Goal: Information Seeking & Learning: Learn about a topic

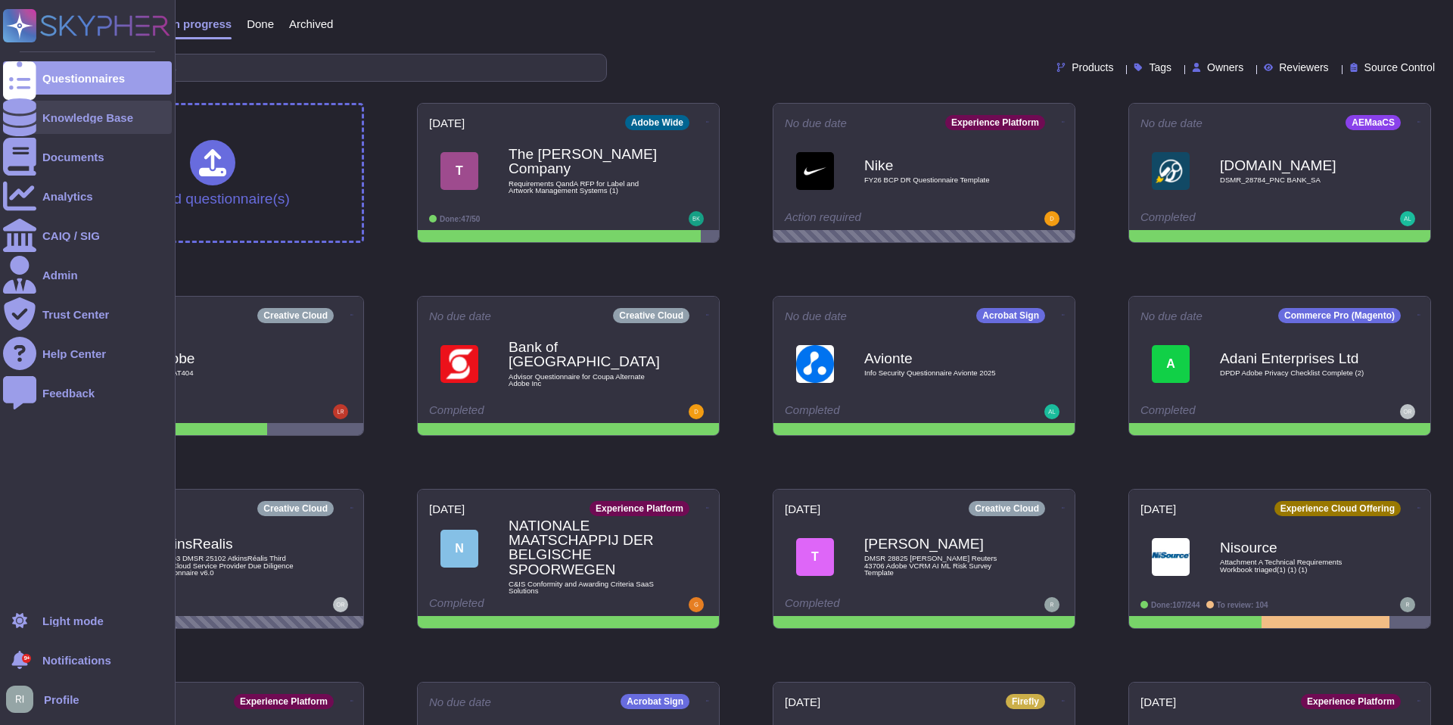
click at [83, 112] on div "Knowledge Base" at bounding box center [87, 117] width 91 height 11
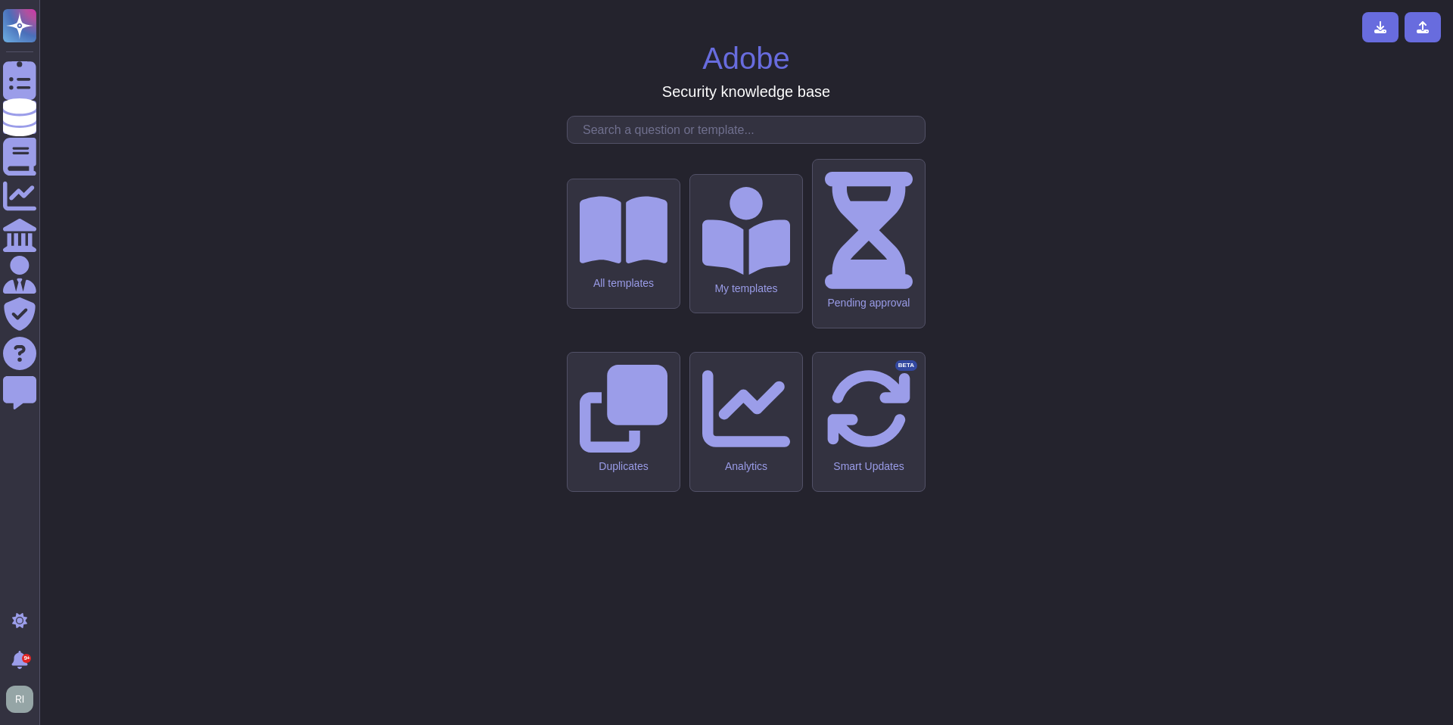
click at [675, 143] on input "text" at bounding box center [750, 130] width 350 height 26
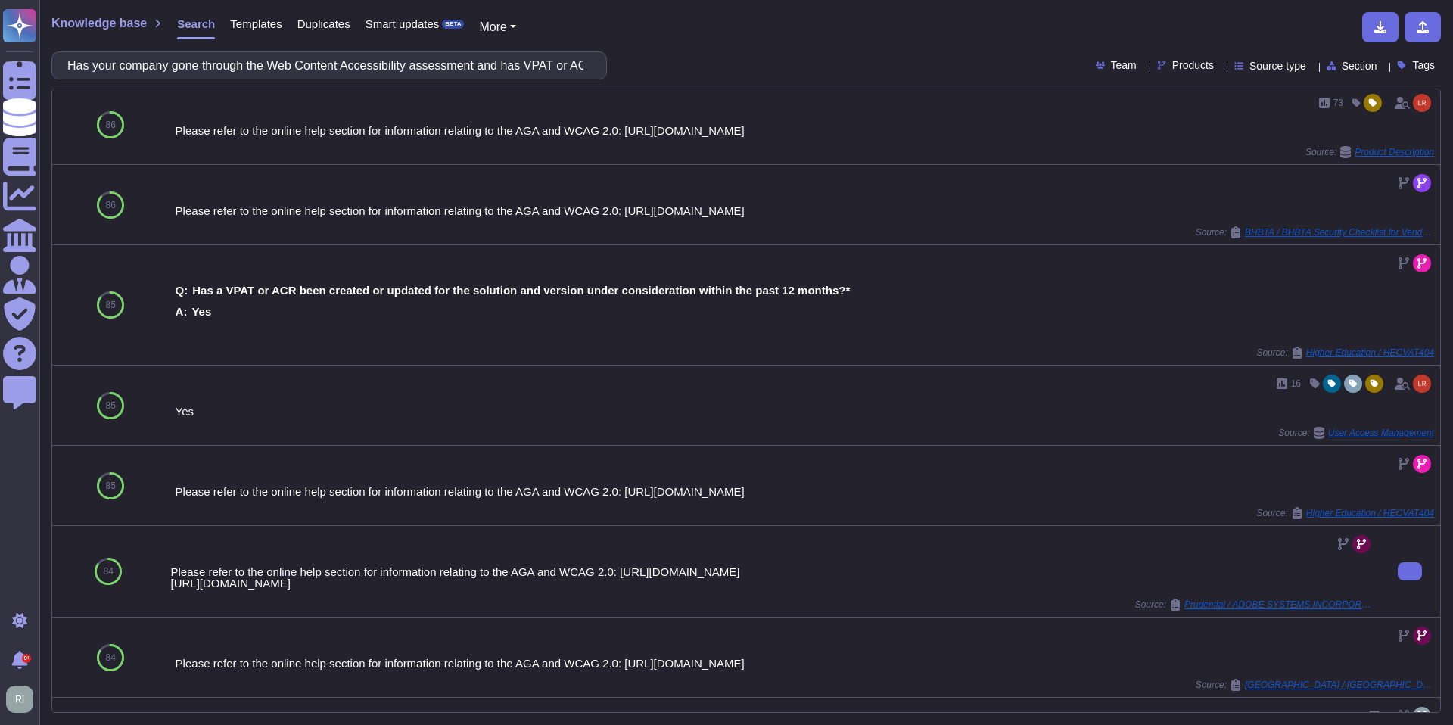
scroll to position [7, 0]
drag, startPoint x: 601, startPoint y: 592, endPoint x: 173, endPoint y: 548, distance: 430.6
click at [173, 548] on div "Please refer to the online help section for information relating to the AGA and…" at bounding box center [771, 569] width 1203 height 79
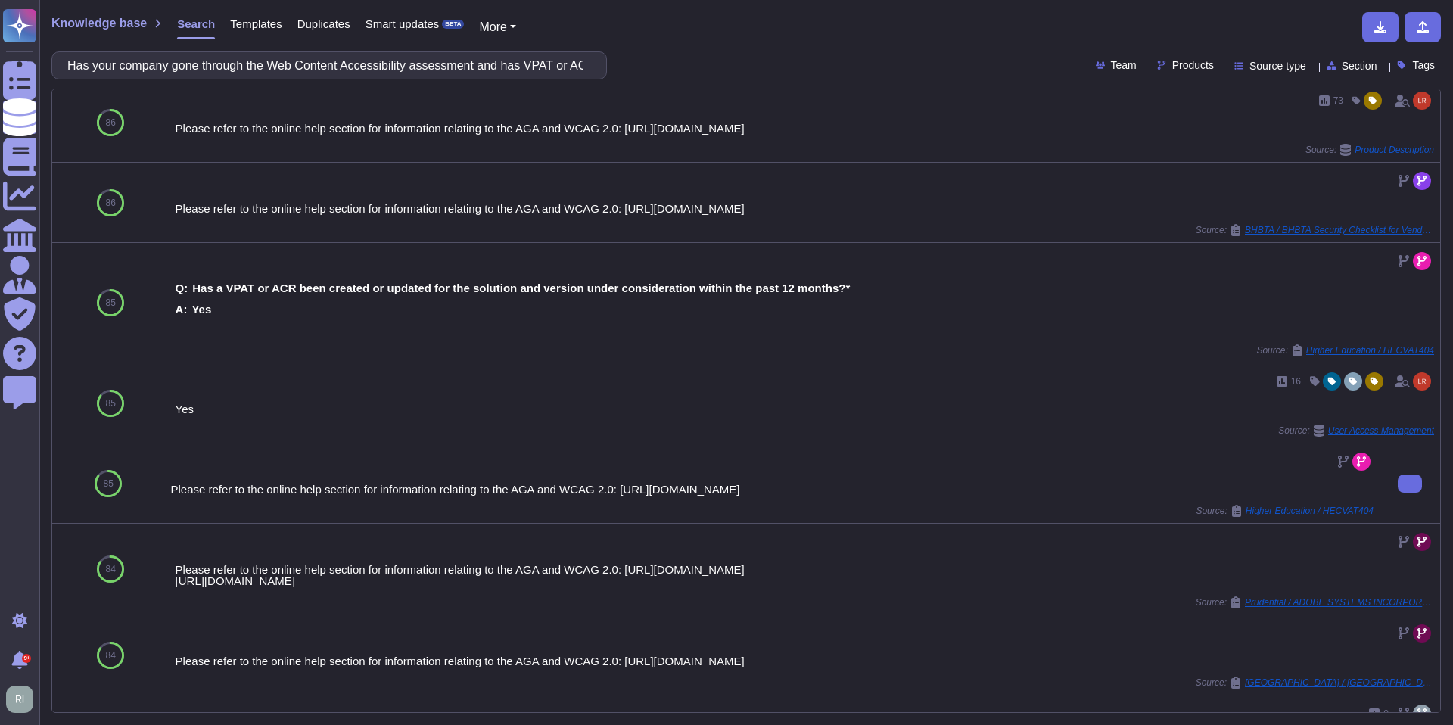
copy div "Please refer to the online help section for information relating to the AGA and…"
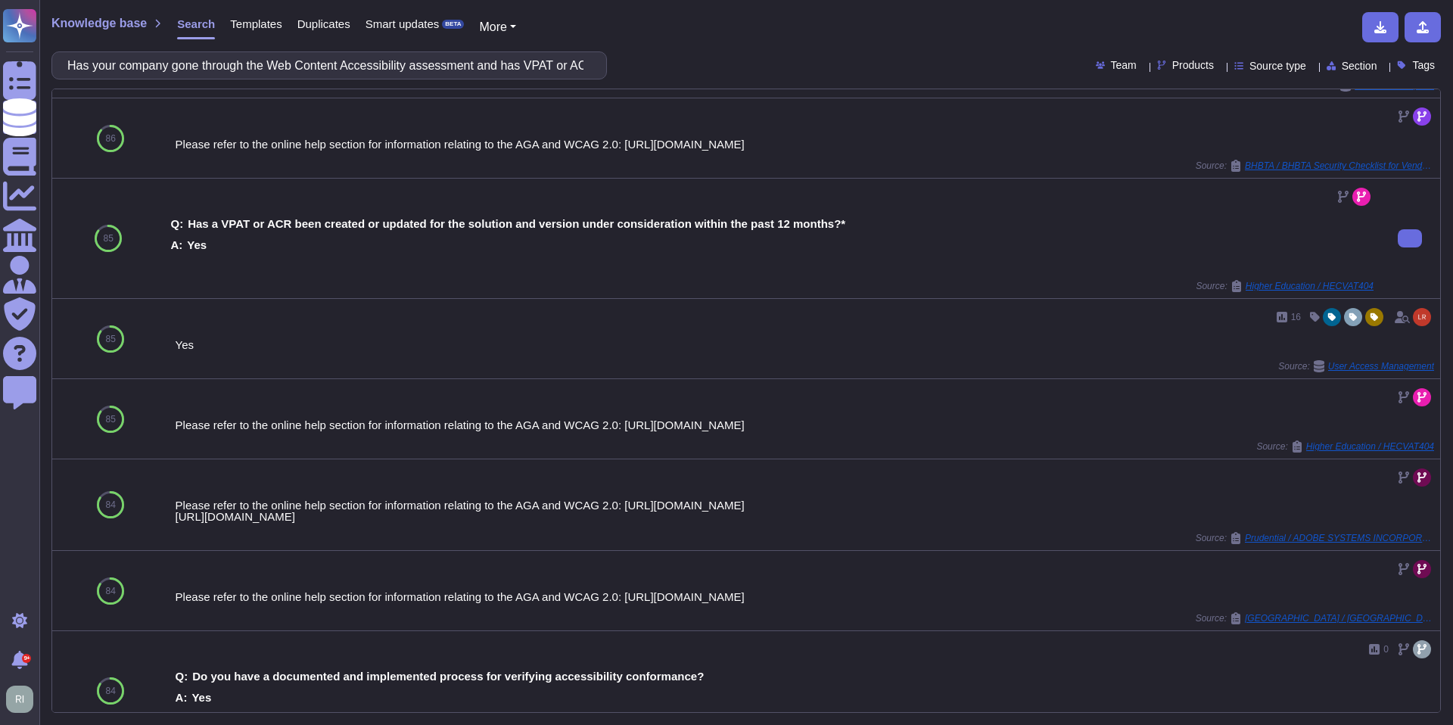
scroll to position [0, 0]
